Goal: Information Seeking & Learning: Find specific fact

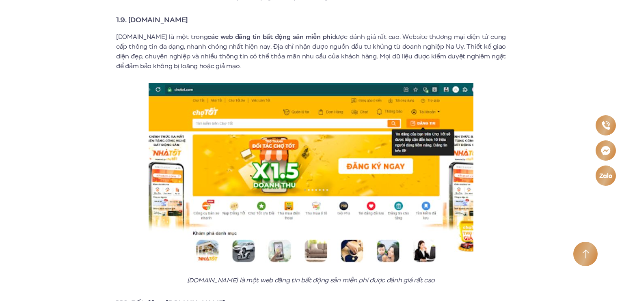
scroll to position [2599, 0]
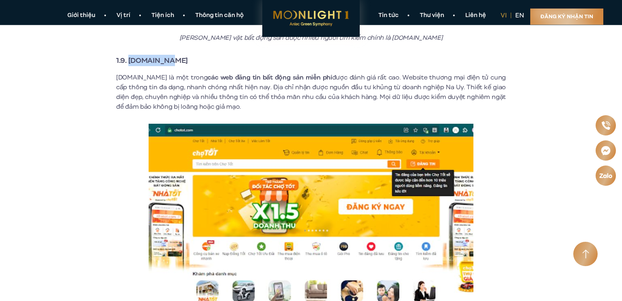
drag, startPoint x: 128, startPoint y: 51, endPoint x: 175, endPoint y: 47, distance: 46.5
click at [175, 55] on h3 "1.9. [DOMAIN_NAME]" at bounding box center [311, 60] width 390 height 11
copy strong "[DOMAIN_NAME]"
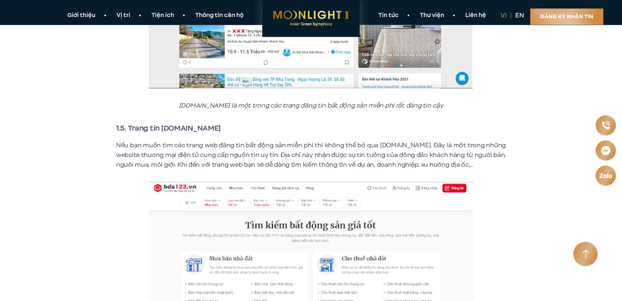
scroll to position [1381, 0]
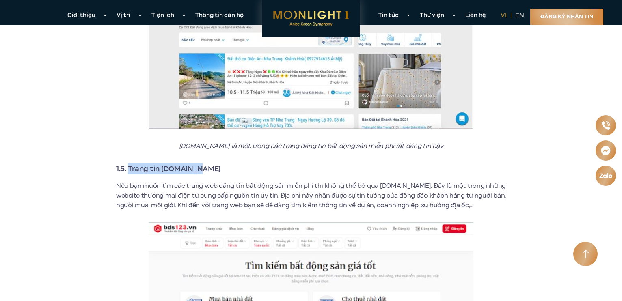
drag, startPoint x: 129, startPoint y: 159, endPoint x: 208, endPoint y: 157, distance: 78.8
click at [208, 163] on h3 "1.5. Trang tin [DOMAIN_NAME]" at bounding box center [311, 168] width 390 height 11
copy strong "Trang tin [DOMAIN_NAME]"
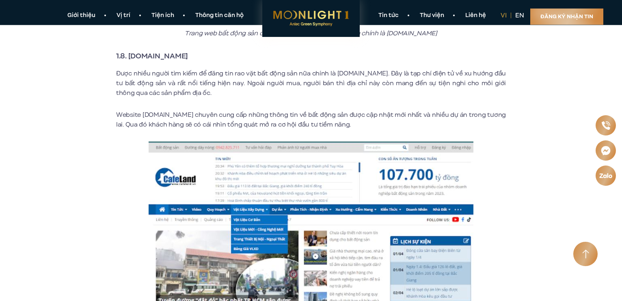
scroll to position [2274, 0]
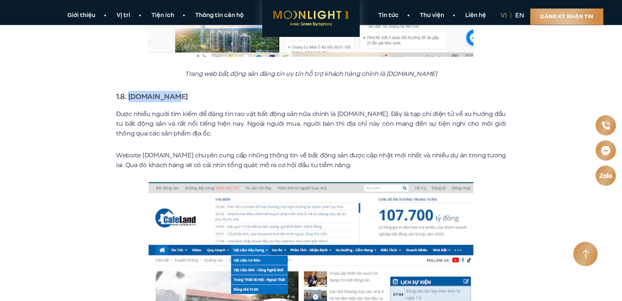
drag, startPoint x: 129, startPoint y: 86, endPoint x: 171, endPoint y: 89, distance: 41.6
click at [171, 91] on h3 "1.8. [DOMAIN_NAME]" at bounding box center [311, 96] width 390 height 11
copy strong "[DOMAIN_NAME]"
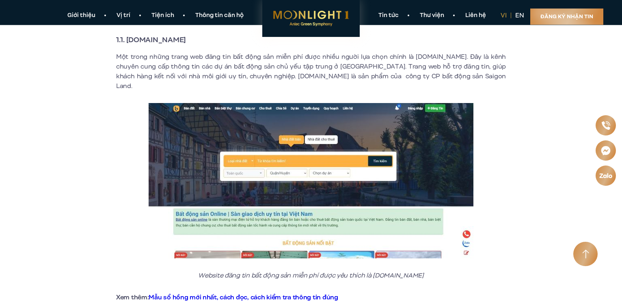
scroll to position [203, 0]
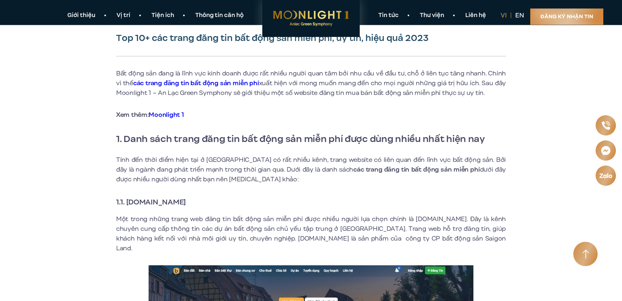
drag, startPoint x: 191, startPoint y: 201, endPoint x: 127, endPoint y: 203, distance: 64.2
click at [127, 203] on h3 "1.1. [DOMAIN_NAME]" at bounding box center [311, 202] width 390 height 11
copy strong "[DOMAIN_NAME]"
